Goal: Transaction & Acquisition: Purchase product/service

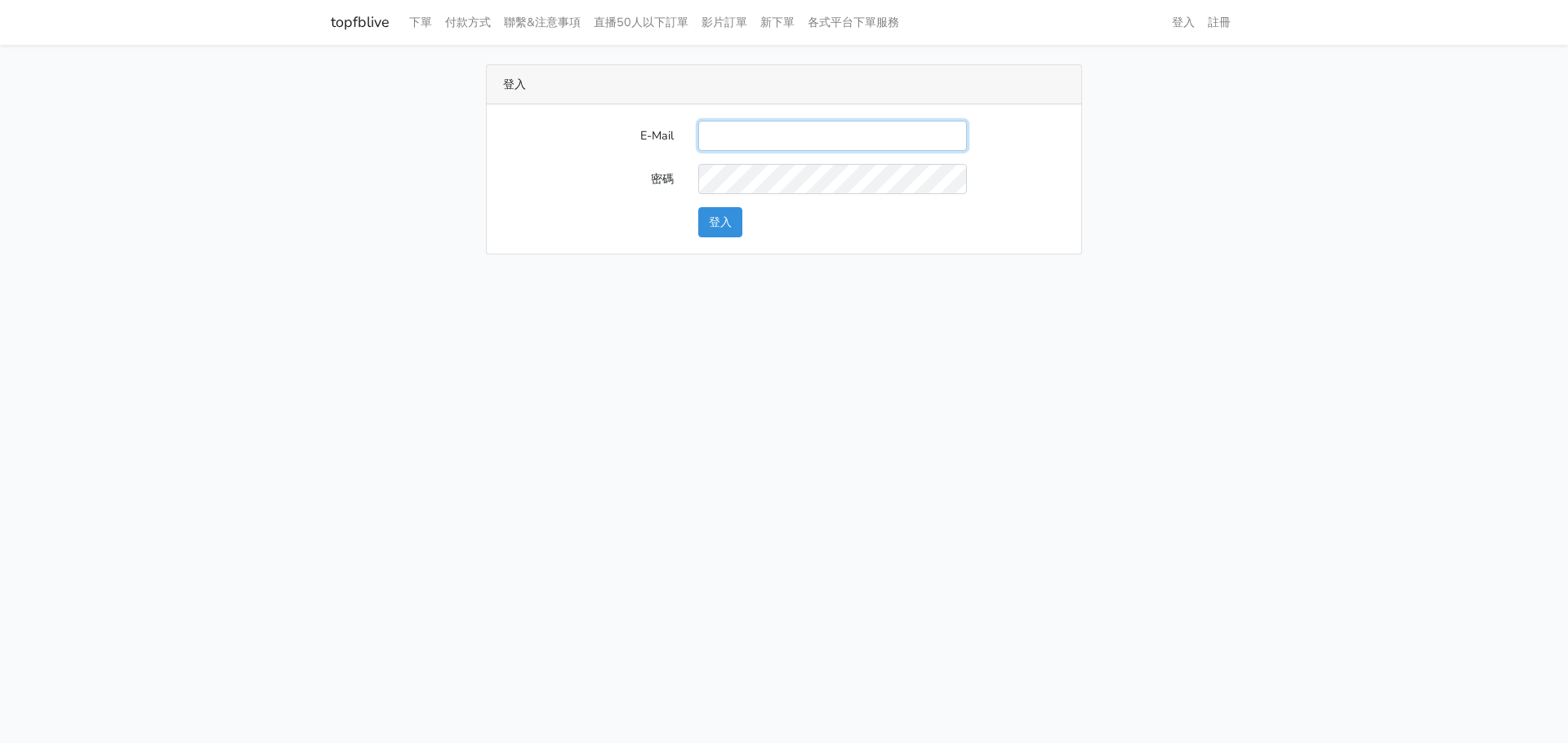
click at [749, 137] on input "E-Mail" at bounding box center [832, 136] width 268 height 30
paste input "[EMAIL_ADDRESS][DOMAIN_NAME]"
type input "[EMAIL_ADDRESS][DOMAIN_NAME]"
click at [705, 213] on button "登入" at bounding box center [720, 222] width 44 height 30
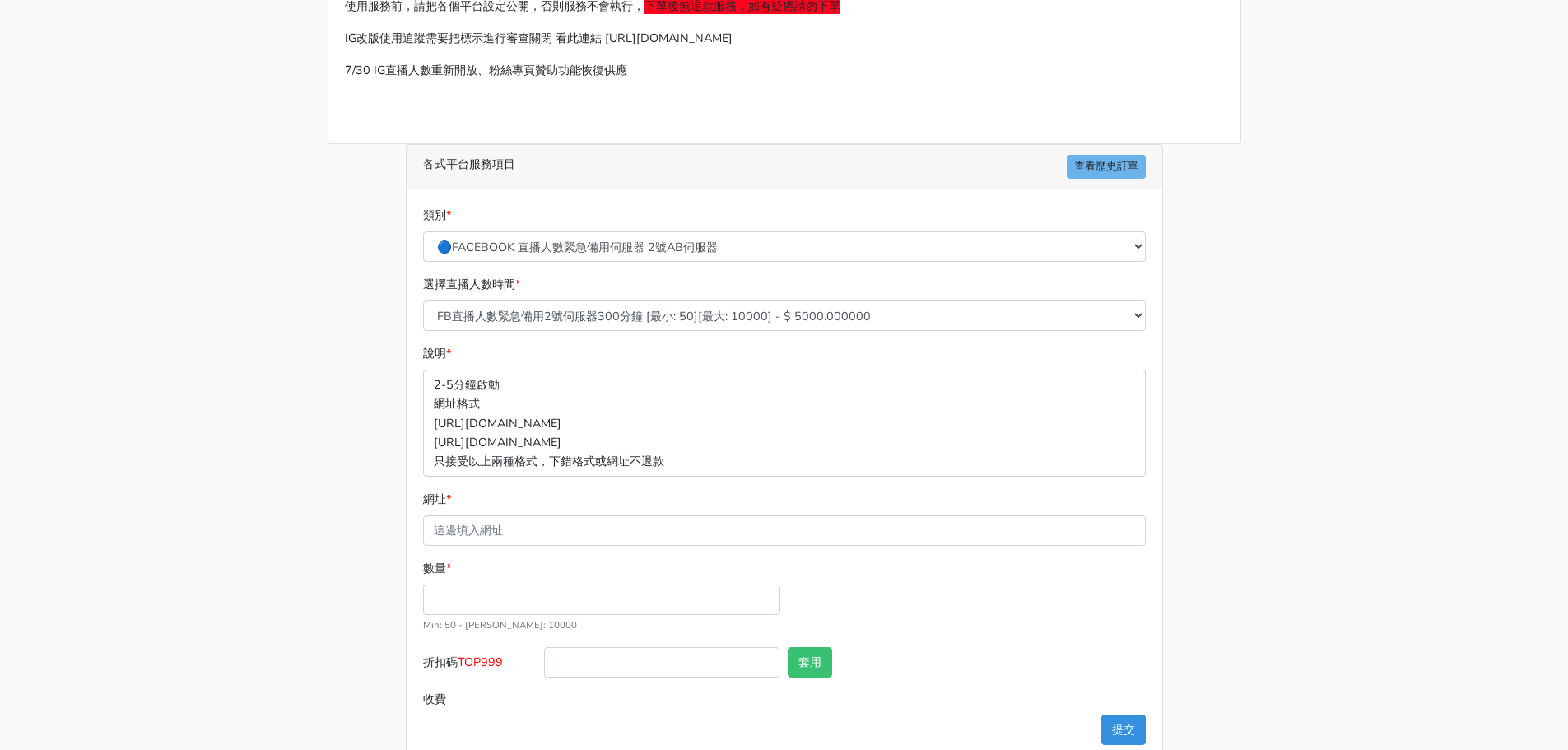
scroll to position [182, 0]
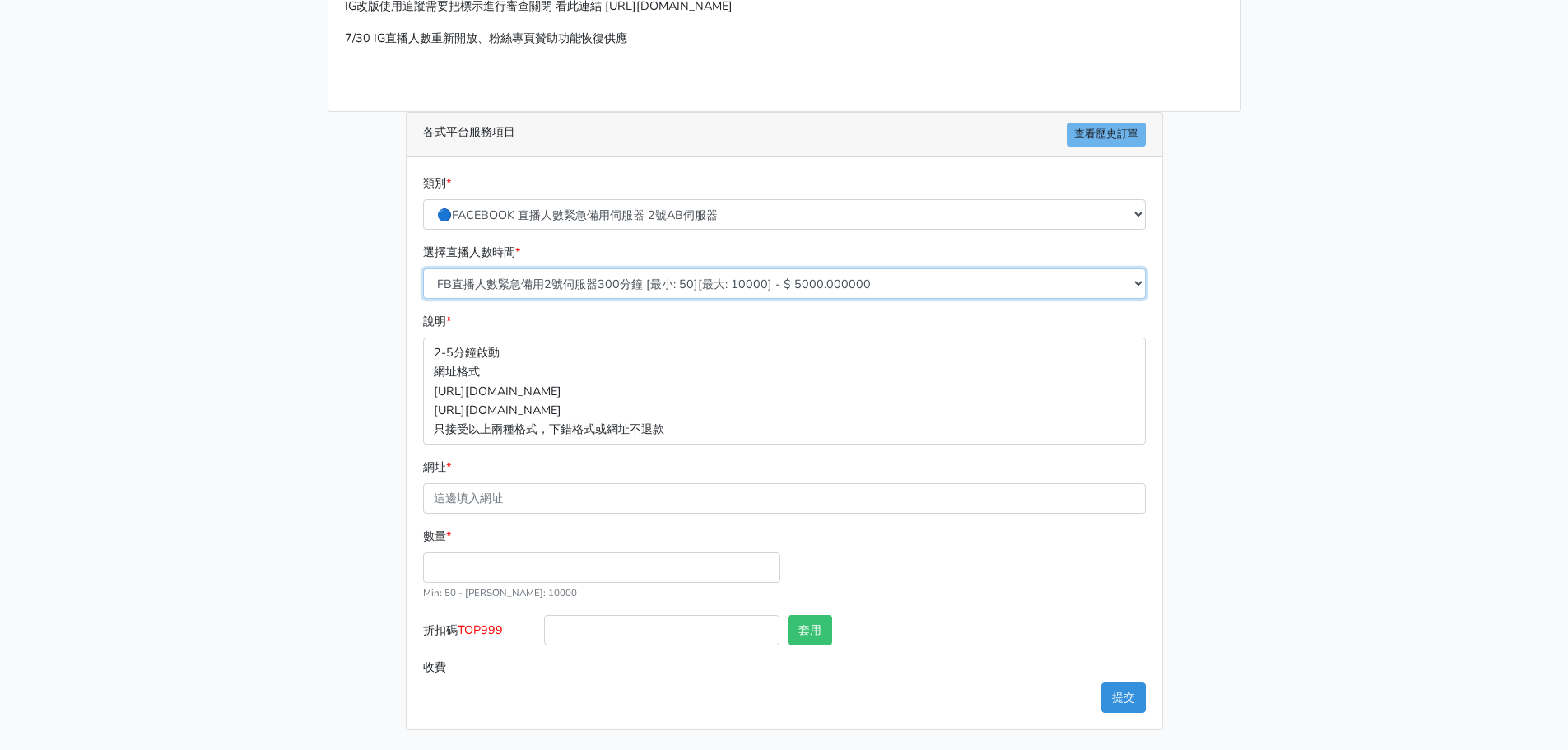
click at [927, 285] on select "FB直播人數緊急備用2號伺服器300分鐘 [最小: 50][最大: 10000] - $ 5000.000000 FB直播人數緊急備用2號伺服器60分鐘 [最…" at bounding box center [784, 284] width 723 height 31
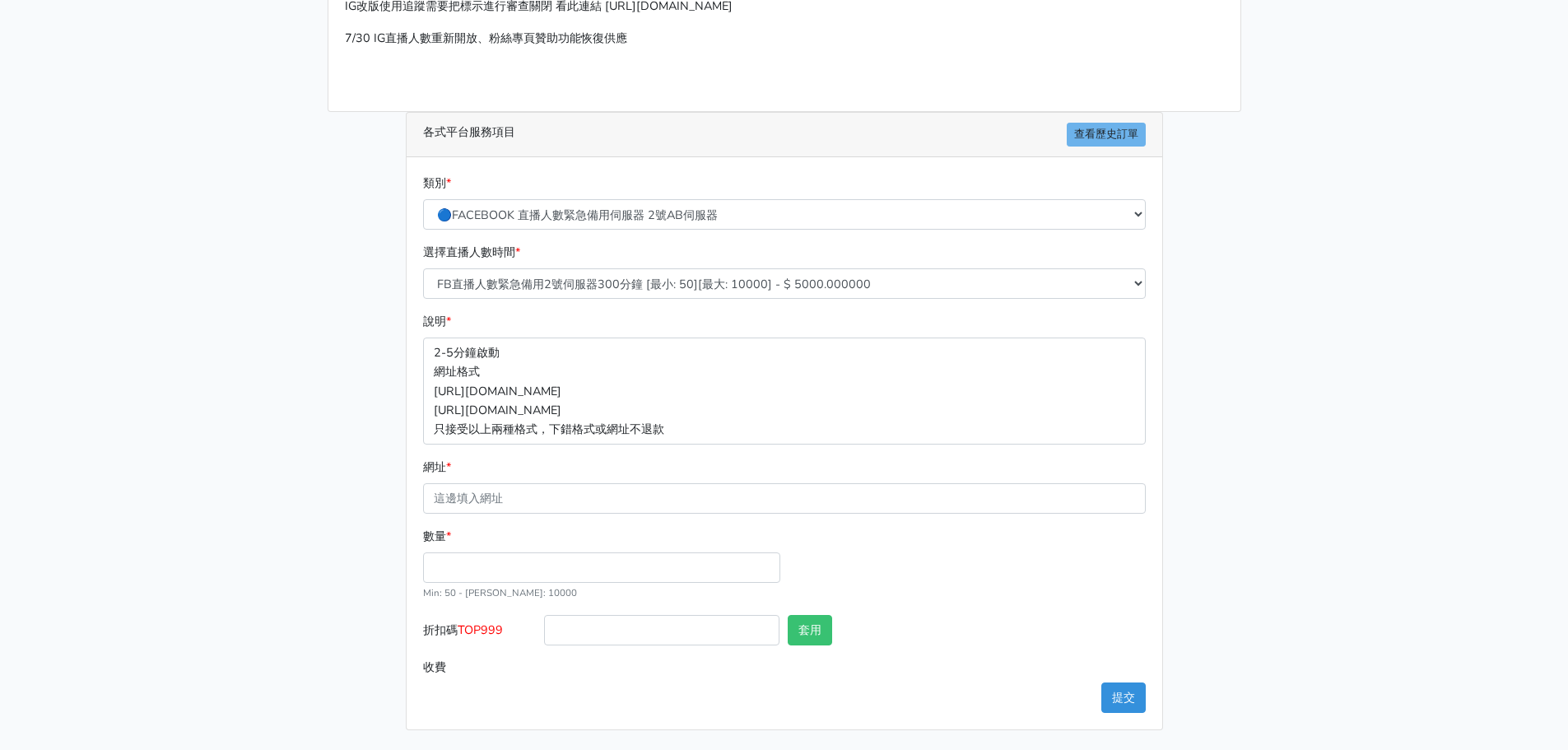
click at [249, 681] on main "請照說明的網址格式下單，這邊的服務都沒退款項目，下單就無法退款 此服務無保固，如愛心、讚、追蹤、觀看次數等等，如有掉落，不會補充 使用服務前，請把各個平台設定…" at bounding box center [784, 306] width 1568 height 887
